Goal: Information Seeking & Learning: Learn about a topic

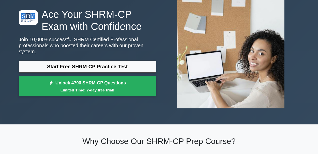
scroll to position [34, 0]
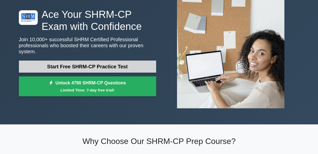
click at [116, 65] on link "Start Free SHRM-CP Practice Test" at bounding box center [87, 67] width 137 height 12
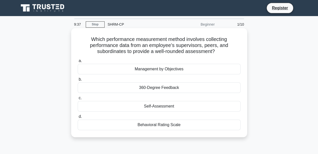
click at [88, 87] on div "360-Degree Feedback" at bounding box center [159, 88] width 163 height 11
click at [78, 81] on input "b. 360-Degree Feedback" at bounding box center [78, 79] width 0 height 3
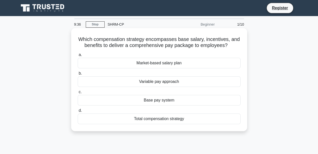
click at [79, 75] on span "b." at bounding box center [80, 73] width 3 height 4
click at [78, 75] on input "b. Variable pay approach" at bounding box center [78, 73] width 0 height 3
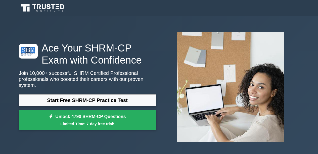
scroll to position [34, 0]
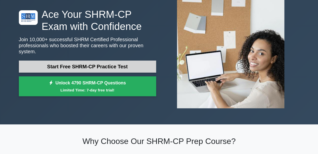
click at [79, 63] on link "Start Free SHRM-CP Practice Test" at bounding box center [87, 67] width 137 height 12
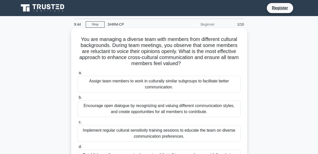
scroll to position [25, 0]
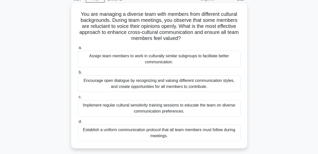
click at [128, 84] on div "Encourage open dialogue by recognizing and valuing different communication styl…" at bounding box center [159, 83] width 163 height 17
click at [78, 74] on input "b. Encourage open dialogue by recognizing and valuing different communication s…" at bounding box center [78, 72] width 0 height 3
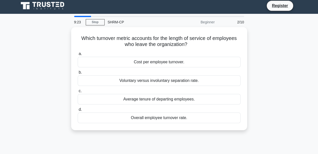
scroll to position [0, 0]
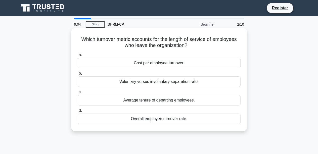
click at [172, 100] on div "Average tenure of departing employees." at bounding box center [159, 100] width 163 height 11
click at [78, 94] on input "c. Average tenure of departing employees." at bounding box center [78, 92] width 0 height 3
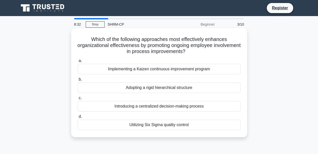
click at [140, 73] on div "Implementing a Kaizen continuous improvement program" at bounding box center [159, 69] width 163 height 11
click at [78, 63] on input "a. Implementing a Kaizen continuous improvement program" at bounding box center [78, 60] width 0 height 3
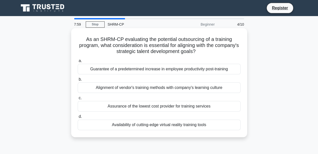
click at [138, 71] on div "Guarantee of a predetermined increase in employee productivity post-training" at bounding box center [159, 69] width 163 height 11
click at [78, 63] on input "a. Guarantee of a predetermined increase in employee productivity post-training" at bounding box center [78, 60] width 0 height 3
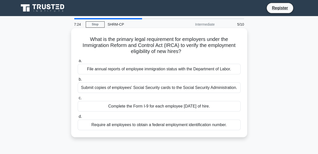
click at [106, 68] on div "File annual reports of employee immigration status with the Department of Labor." at bounding box center [159, 69] width 163 height 11
click at [78, 63] on input "a. File annual reports of employee immigration status with the Department of La…" at bounding box center [78, 60] width 0 height 3
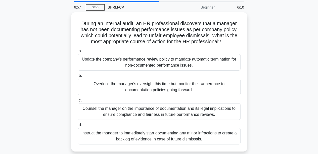
scroll to position [25, 0]
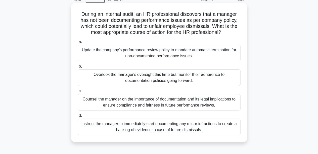
click at [165, 102] on div "Counsel the manager on the importance of documentation and its legal implicatio…" at bounding box center [159, 102] width 163 height 17
click at [78, 93] on input "c. Counsel the manager on the importance of documentation and its legal implica…" at bounding box center [78, 91] width 0 height 3
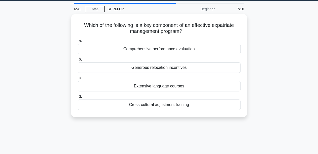
scroll to position [0, 0]
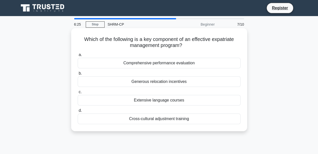
click at [179, 83] on div "Generous relocation incentives" at bounding box center [159, 81] width 163 height 11
click at [78, 75] on input "b. Generous relocation incentives" at bounding box center [78, 73] width 0 height 3
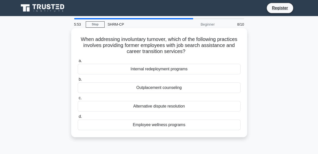
click at [147, 127] on div "Employee wellness programs" at bounding box center [159, 125] width 163 height 11
click at [78, 118] on input "d. Employee wellness programs" at bounding box center [78, 116] width 0 height 3
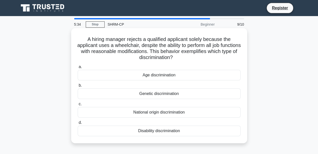
click at [165, 133] on div "Disability discrimination" at bounding box center [159, 131] width 163 height 11
click at [78, 125] on input "d. Disability discrimination" at bounding box center [78, 122] width 0 height 3
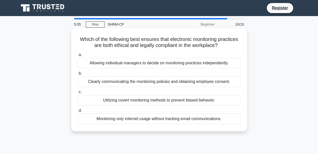
click at [134, 84] on div "Clearly communicating the monitoring policies and obtaining employee consent." at bounding box center [159, 81] width 163 height 11
click at [78, 75] on input "b. Clearly communicating the monitoring policies and obtaining employee consent." at bounding box center [78, 73] width 0 height 3
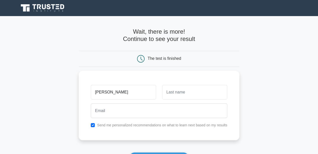
type input "[PERSON_NAME]"
type input "feghali"
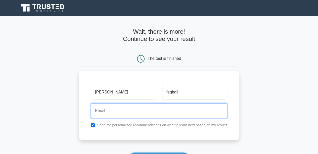
type input ","
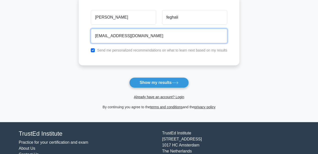
scroll to position [75, 0]
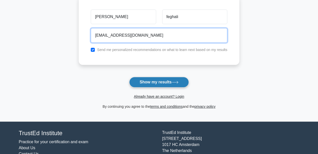
type input "[EMAIL_ADDRESS][DOMAIN_NAME]"
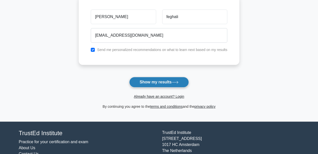
click at [167, 85] on button "Show my results" at bounding box center [158, 82] width 59 height 11
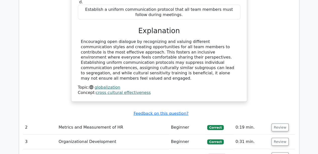
scroll to position [654, 0]
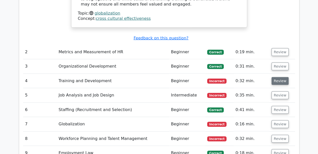
click at [277, 77] on button "Review" at bounding box center [280, 81] width 17 height 8
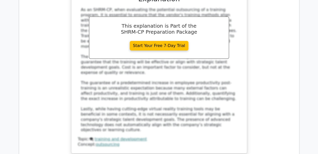
scroll to position [931, 0]
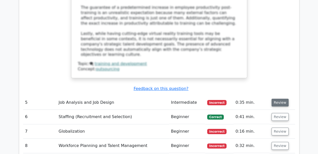
click at [285, 99] on button "Review" at bounding box center [280, 103] width 17 height 8
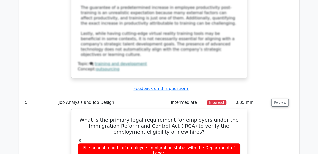
drag, startPoint x: 86, startPoint y: 102, endPoint x: 226, endPoint y: 102, distance: 139.9
click at [226, 143] on div "File annual reports of employee immigration status with the Department of Labor." at bounding box center [159, 150] width 162 height 15
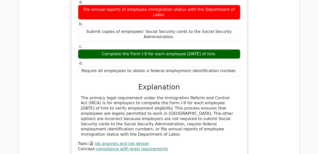
scroll to position [1107, 0]
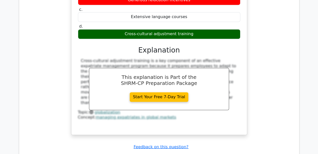
scroll to position [1333, 0]
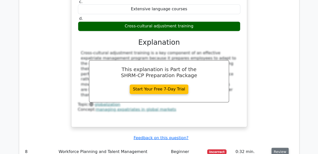
click at [283, 148] on button "Review" at bounding box center [280, 152] width 17 height 8
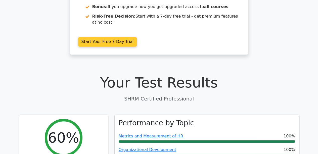
scroll to position [0, 0]
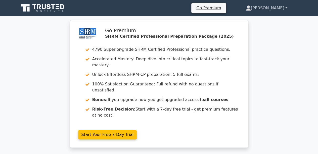
click at [284, 6] on link "[PERSON_NAME]" at bounding box center [267, 8] width 66 height 10
click at [258, 18] on link "Profile" at bounding box center [254, 20] width 40 height 8
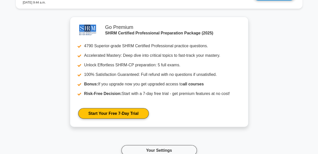
scroll to position [474, 0]
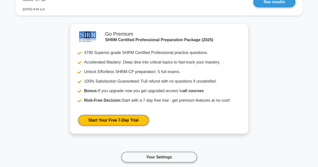
scroll to position [474, 0]
